Goal: Check status: Check status

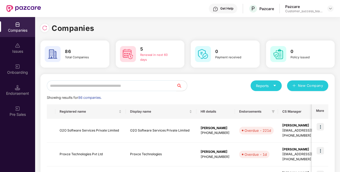
click at [93, 88] on input "text" at bounding box center [112, 85] width 130 height 11
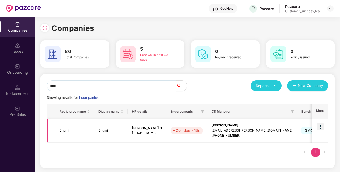
type input "****"
click at [322, 126] on img at bounding box center [320, 126] width 7 height 7
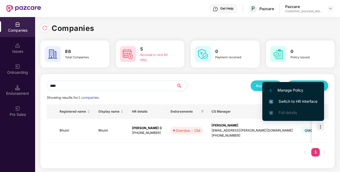
click at [300, 101] on span "Switch to HR interface" at bounding box center [293, 101] width 48 height 6
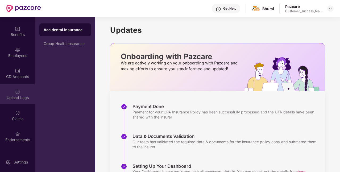
scroll to position [54, 0]
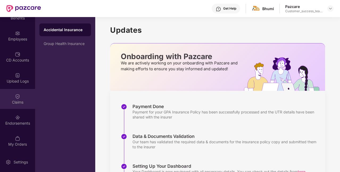
click at [22, 103] on div "Claims" at bounding box center [17, 101] width 35 height 5
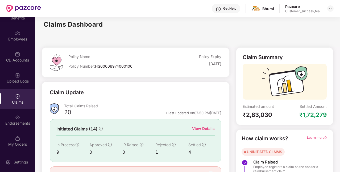
scroll to position [37, 0]
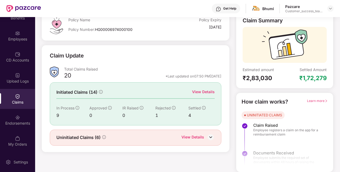
click at [206, 91] on div "View Details" at bounding box center [203, 92] width 23 height 6
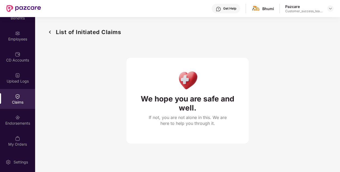
click at [49, 31] on img at bounding box center [50, 32] width 9 height 9
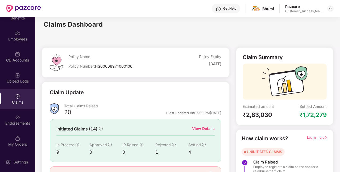
click at [204, 129] on div "View Details" at bounding box center [203, 129] width 23 height 6
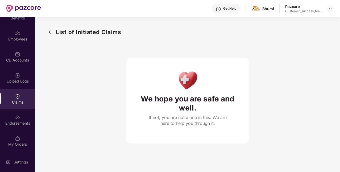
click at [49, 32] on img at bounding box center [50, 32] width 9 height 9
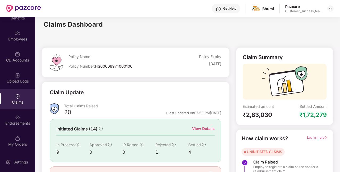
scroll to position [37, 0]
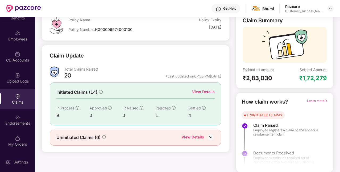
click at [210, 136] on img at bounding box center [211, 137] width 8 height 8
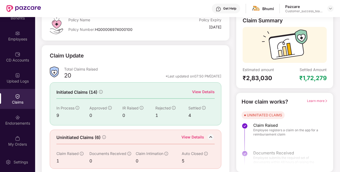
scroll to position [39, 0]
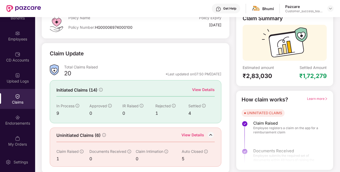
click at [197, 132] on div "View Details" at bounding box center [192, 135] width 23 height 7
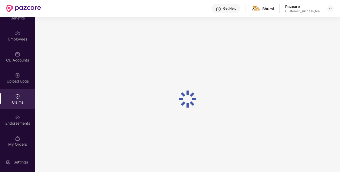
scroll to position [17, 0]
